Goal: Transaction & Acquisition: Book appointment/travel/reservation

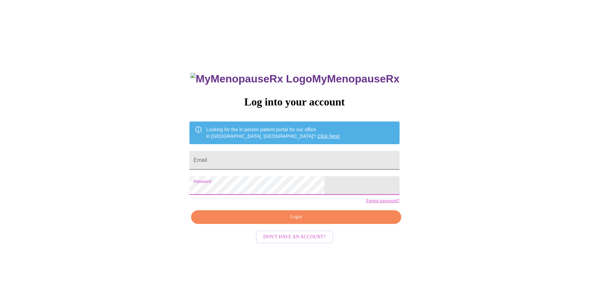
click at [244, 161] on input "Email" at bounding box center [294, 160] width 210 height 19
type input "[PERSON_NAME][EMAIL_ADDRESS][PERSON_NAME][DOMAIN_NAME]"
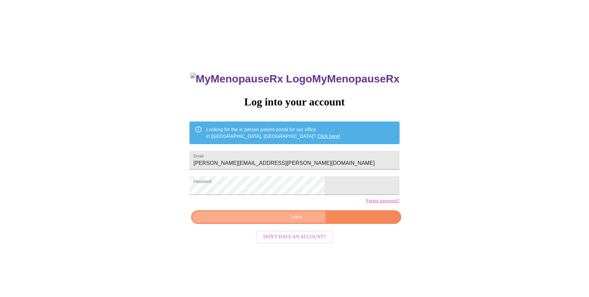
click at [267, 221] on span "Login" at bounding box center [296, 217] width 194 height 8
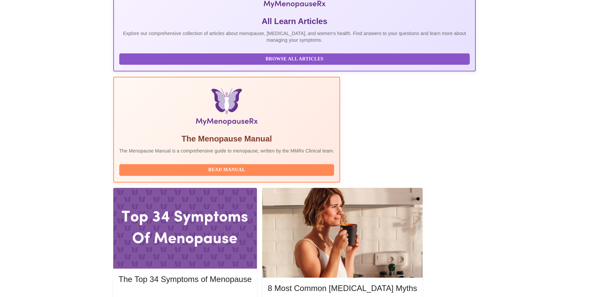
scroll to position [139, 0]
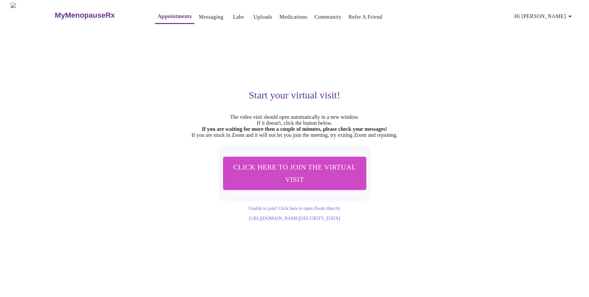
click at [158, 12] on link "Appointments" at bounding box center [175, 16] width 34 height 9
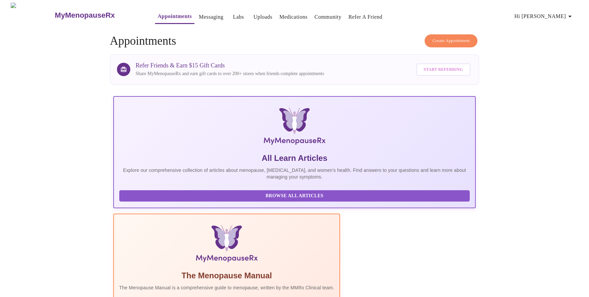
click at [436, 39] on span "Create Appointment" at bounding box center [450, 41] width 37 height 8
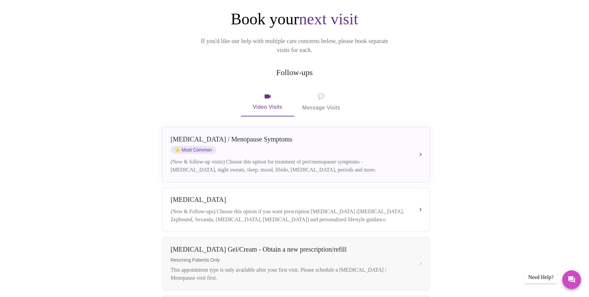
scroll to position [74, 0]
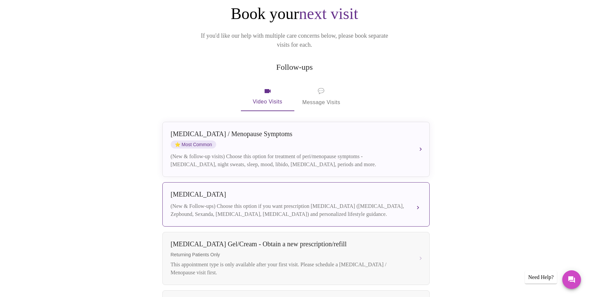
click at [321, 191] on div "[MEDICAL_DATA]" at bounding box center [289, 195] width 237 height 8
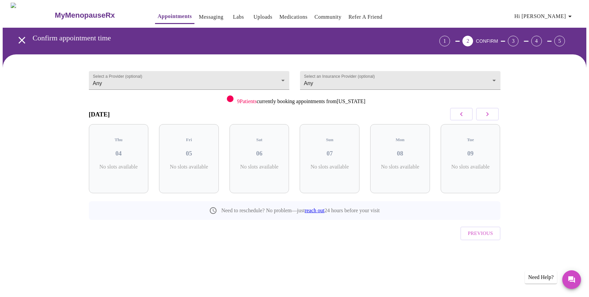
scroll to position [0, 0]
click at [485, 120] on button "button" at bounding box center [487, 114] width 23 height 13
click at [267, 171] on span "( 8 Total)" at bounding box center [262, 173] width 16 height 5
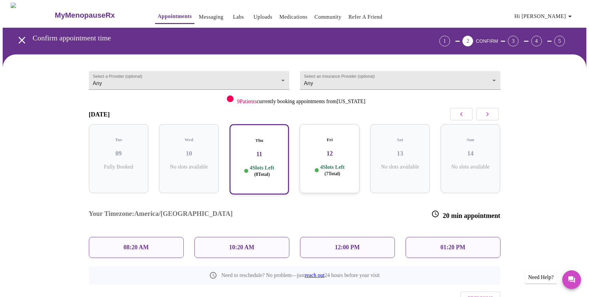
click at [206, 237] on div "10:20 AM" at bounding box center [241, 247] width 95 height 21
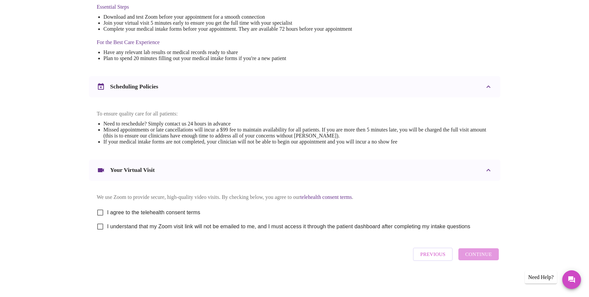
scroll to position [187, 0]
click at [99, 211] on input "I agree to the telehealth consent terms" at bounding box center [100, 213] width 14 height 14
checkbox input "true"
click at [101, 225] on input "I understand that my Zoom visit link will not be emailed to me, and I must acce…" at bounding box center [100, 227] width 14 height 14
checkbox input "true"
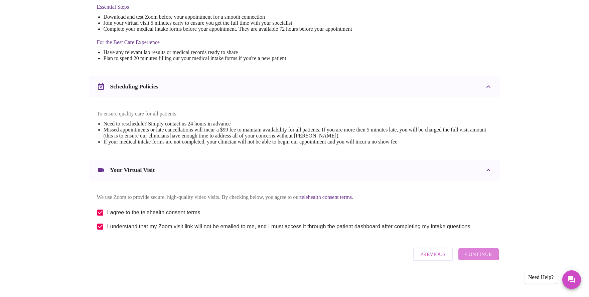
click at [470, 254] on span "Continue" at bounding box center [478, 254] width 27 height 9
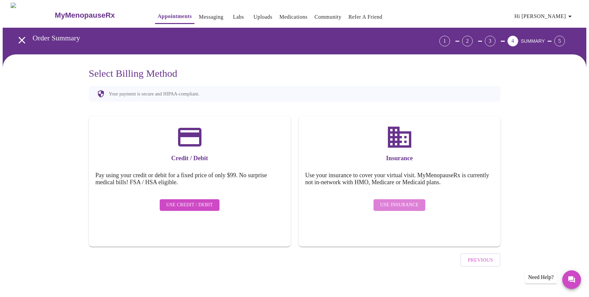
click at [412, 201] on span "Use Insurance" at bounding box center [399, 205] width 38 height 8
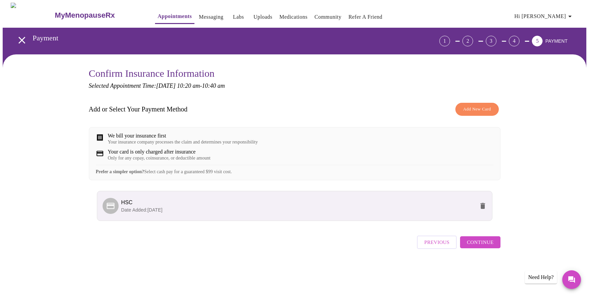
click at [488, 248] on button "Continue" at bounding box center [480, 242] width 40 height 12
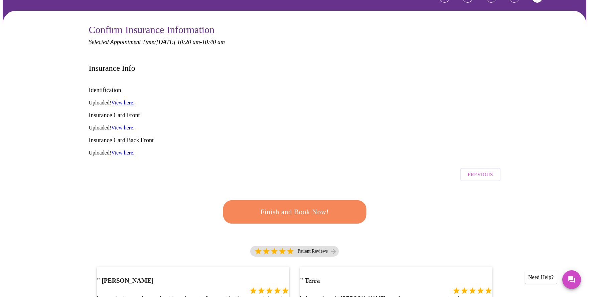
scroll to position [43, 0]
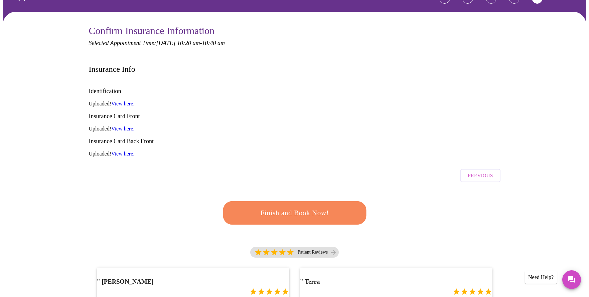
click at [307, 207] on span "Finish and Book Now!" at bounding box center [294, 213] width 124 height 12
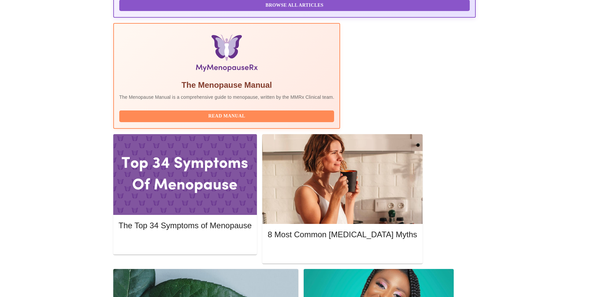
scroll to position [190, 0]
